Goal: Transaction & Acquisition: Purchase product/service

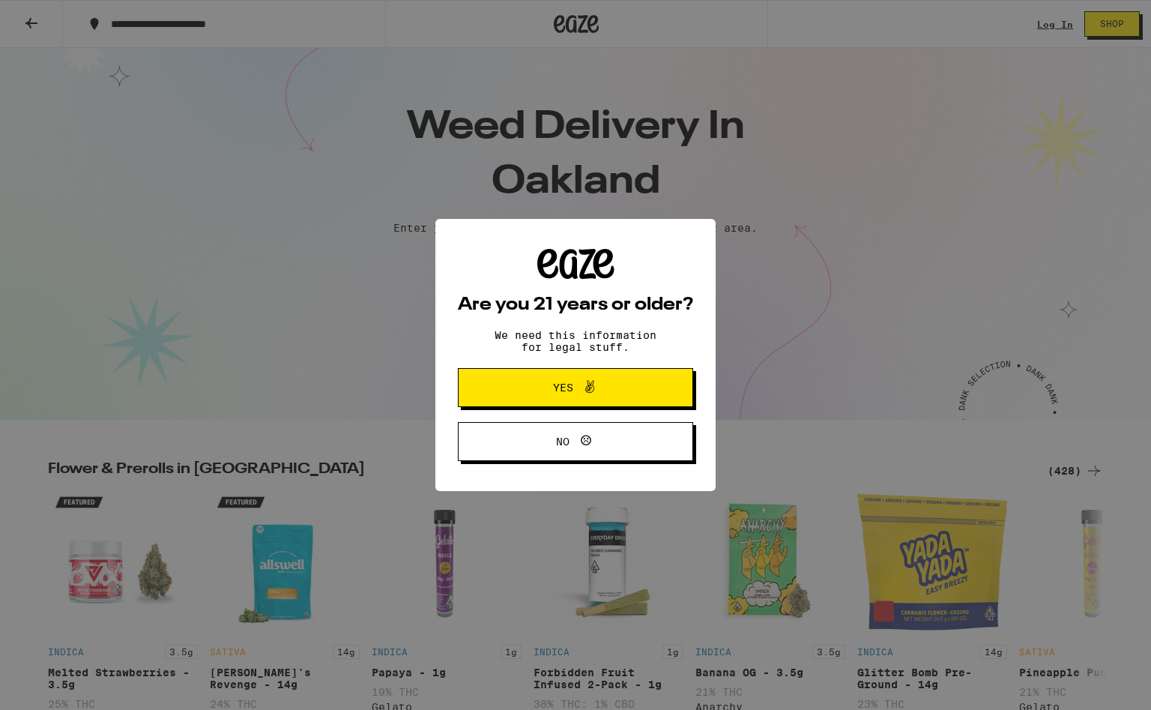
click at [597, 378] on button "Yes" at bounding box center [575, 387] width 235 height 39
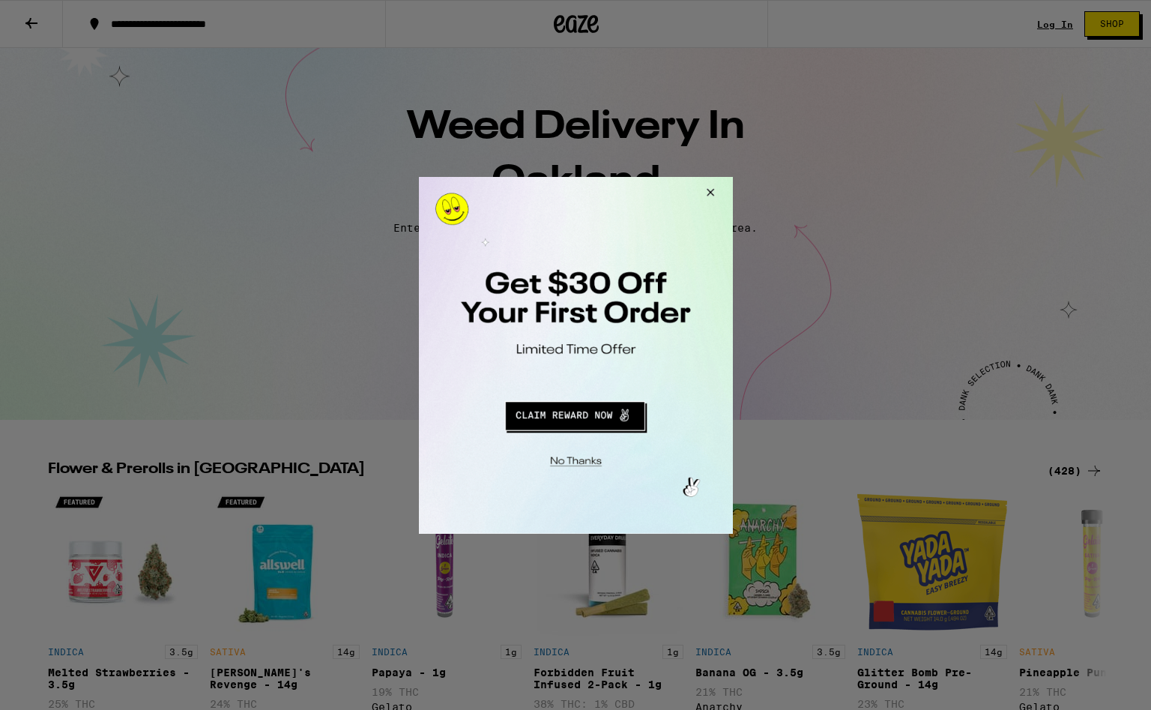
click at [576, 422] on button "Redirect to URL" at bounding box center [574, 413] width 261 height 36
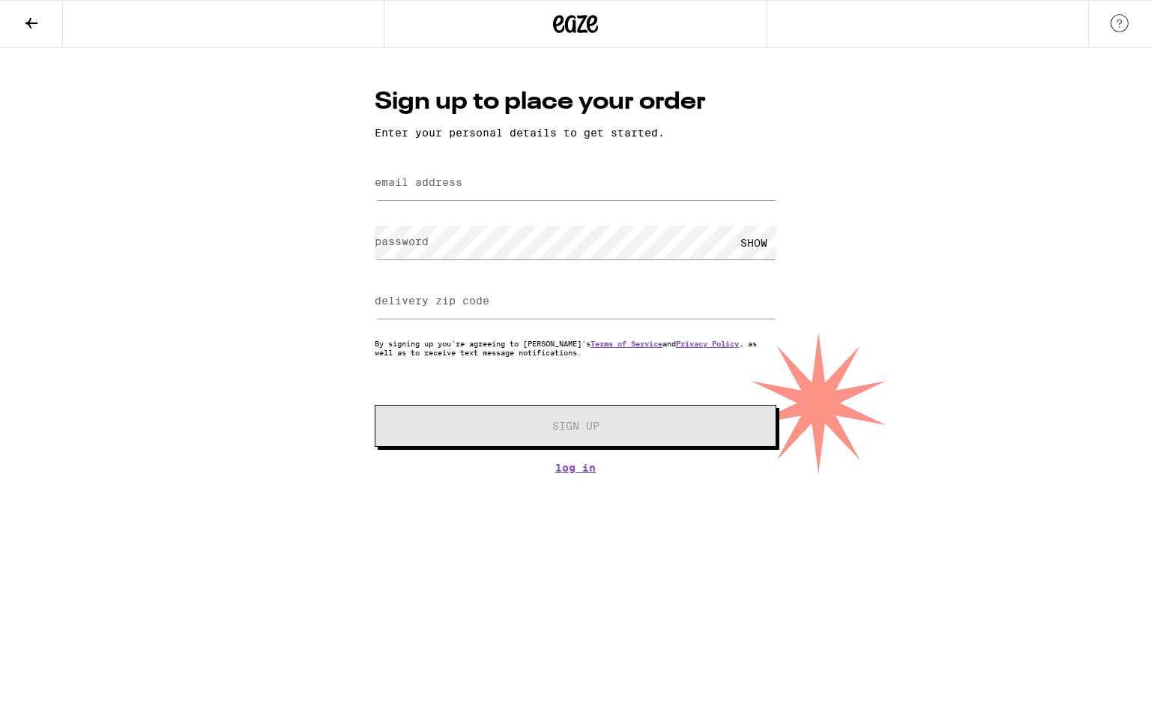
click at [523, 182] on input "email address" at bounding box center [576, 183] width 402 height 34
type input "alex.c.murphy@gmail.co m"
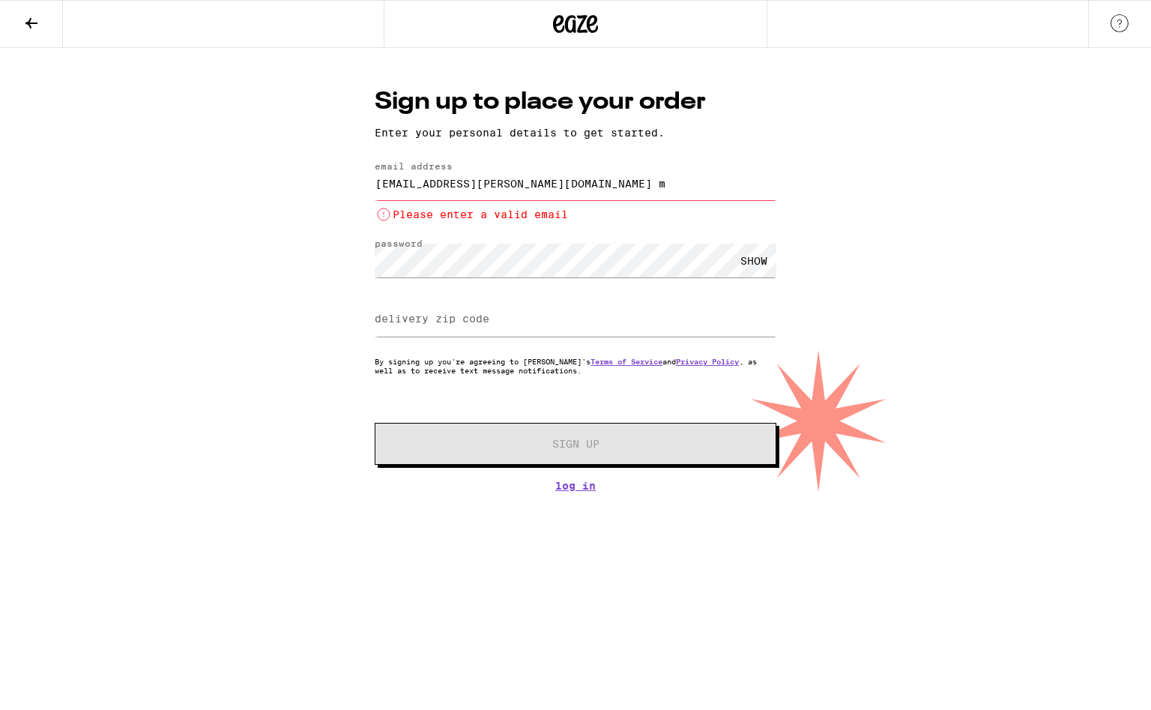
click at [447, 325] on label "delivery zip code" at bounding box center [432, 319] width 115 height 12
type input "94606"
click at [455, 362] on p "By signing up you're agreeing to Eaze's Terms of Service and Privacy Policy , a…" at bounding box center [576, 366] width 402 height 18
click at [561, 186] on input "alex.c.murphy@gmail.co m" at bounding box center [576, 183] width 402 height 34
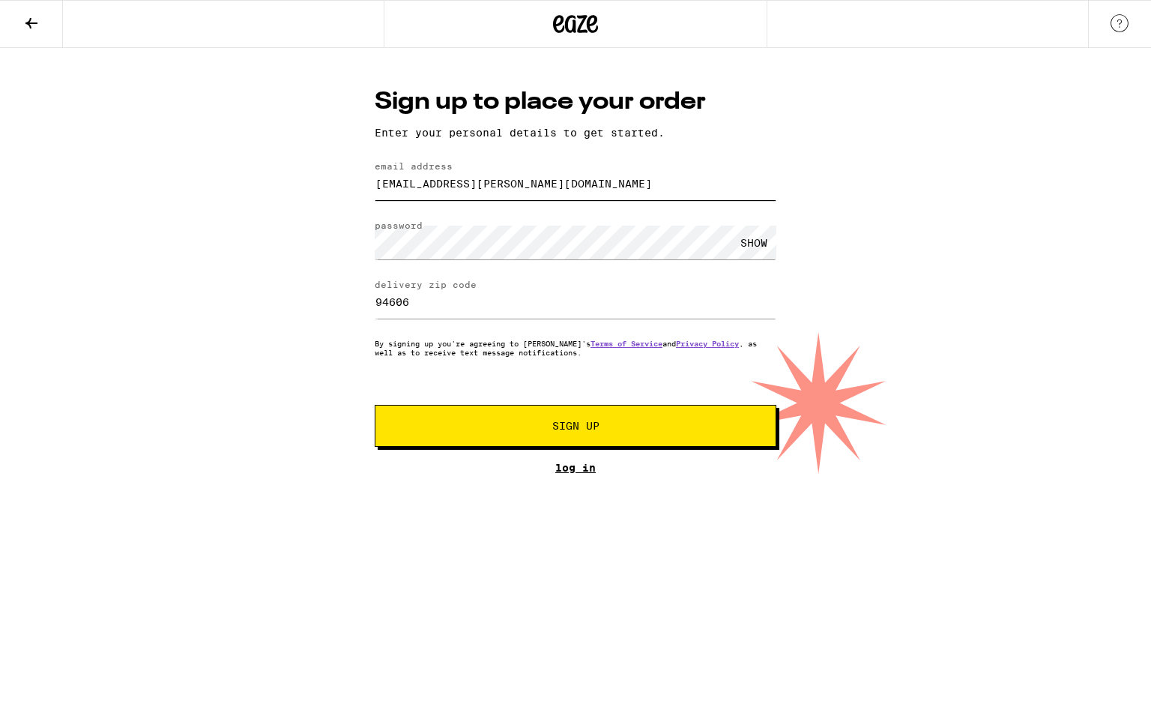
type input "alex.c.murphy@gmail.com"
click at [494, 474] on link "Log In" at bounding box center [576, 468] width 402 height 12
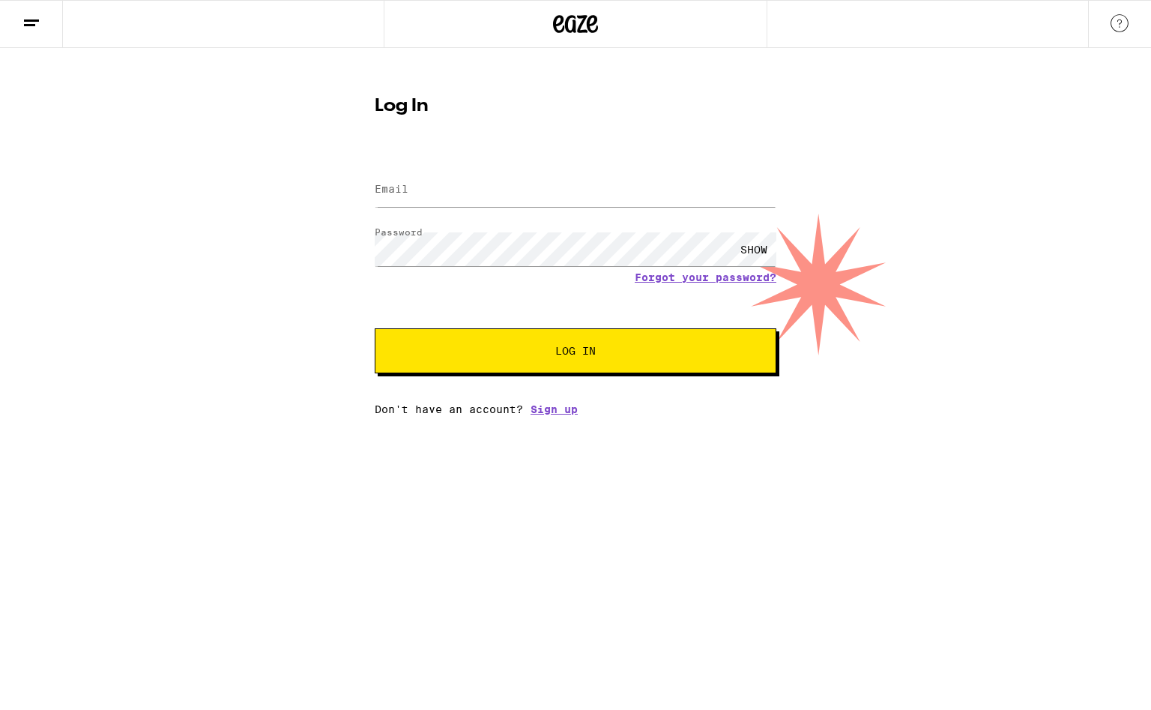
click at [585, 370] on button "Log In" at bounding box center [576, 350] width 402 height 45
type input "alex.c.murphy@gmail.com"
click at [515, 340] on button "Log In" at bounding box center [576, 350] width 402 height 45
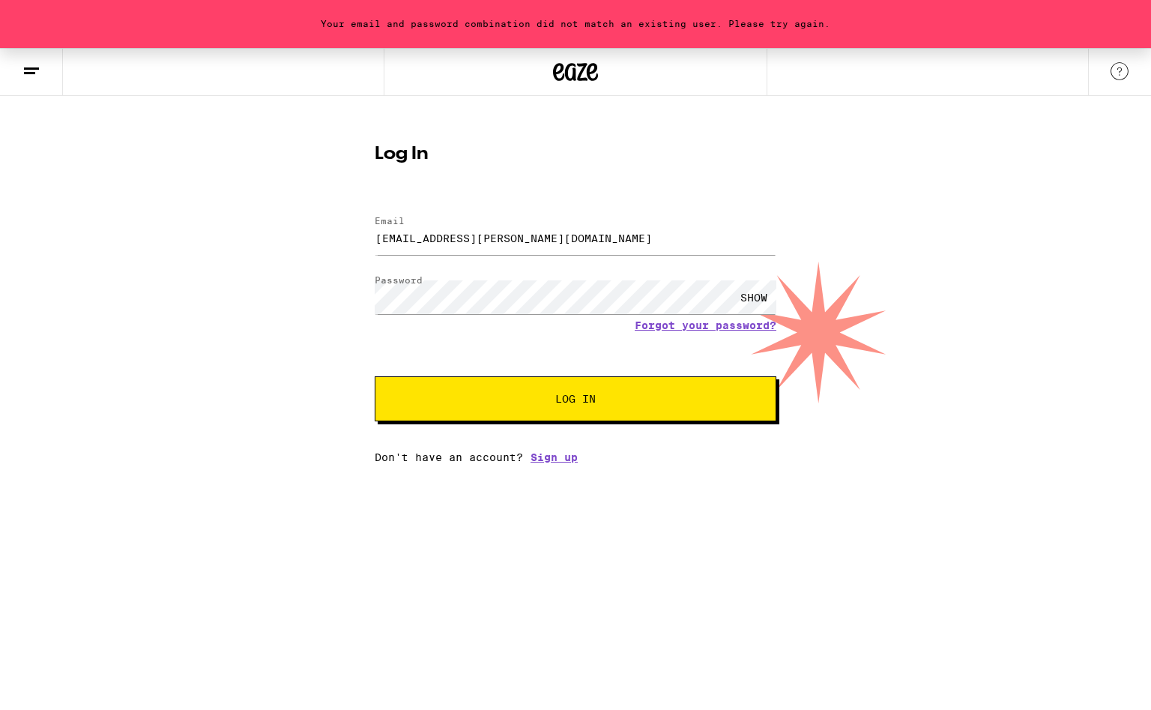
click at [498, 275] on form "Email Email alex.c.murphy@gmail.com Password Password SHOW Forgot your password…" at bounding box center [576, 311] width 402 height 220
click at [753, 295] on div "SHOW" at bounding box center [754, 297] width 45 height 34
click at [567, 398] on span "Log In" at bounding box center [575, 399] width 40 height 10
